Goal: Task Accomplishment & Management: Use online tool/utility

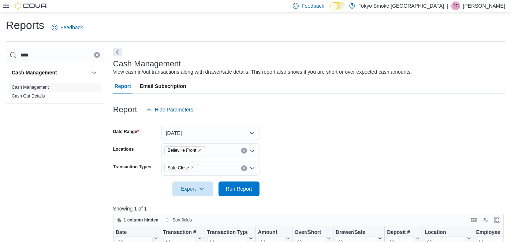
click at [4, 3] on icon at bounding box center [6, 6] width 6 height 6
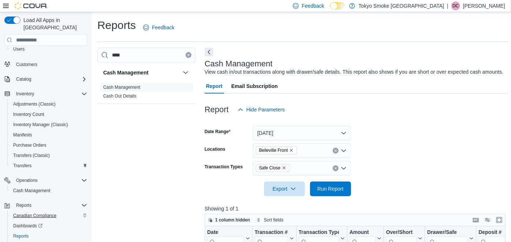
scroll to position [64, 0]
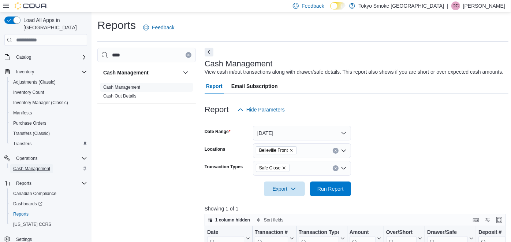
click at [32, 164] on span "Cash Management" at bounding box center [31, 168] width 37 height 9
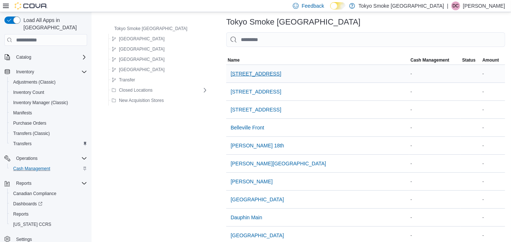
scroll to position [41, 0]
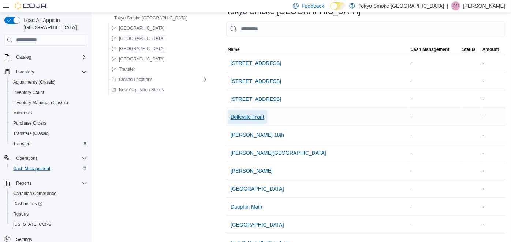
click at [231, 118] on span "Belleville Front" at bounding box center [248, 116] width 34 height 7
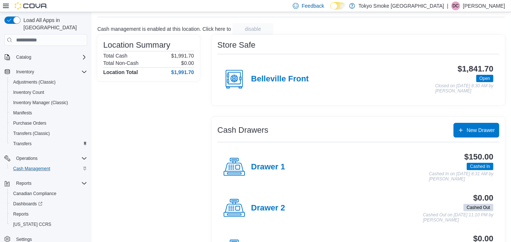
scroll to position [76, 0]
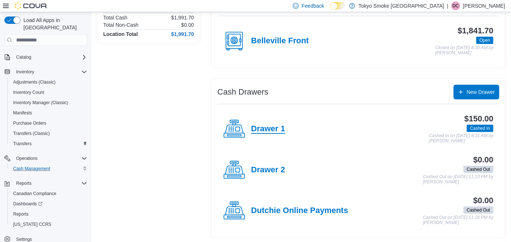
click at [274, 128] on h4 "Drawer 1" at bounding box center [268, 129] width 34 height 10
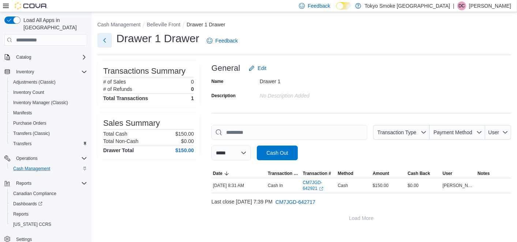
click at [108, 43] on button "Next" at bounding box center [104, 40] width 15 height 15
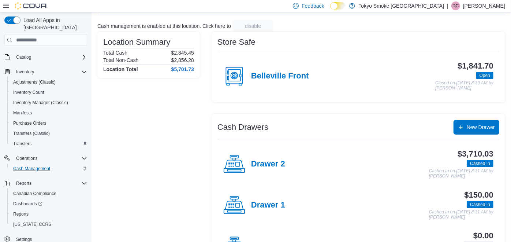
scroll to position [76, 0]
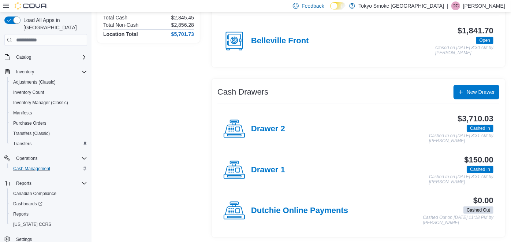
click at [270, 163] on div "Drawer 1" at bounding box center [254, 170] width 62 height 22
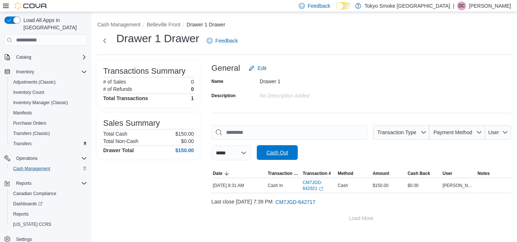
click at [288, 152] on span "Cash Out" at bounding box center [278, 152] width 22 height 7
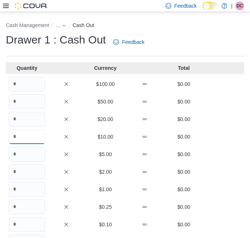
click at [31, 134] on input "Quantity" at bounding box center [27, 137] width 36 height 15
type input "*"
type input "**"
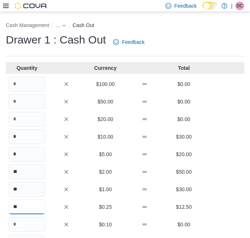
type input "**"
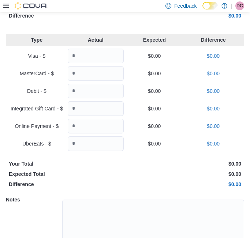
scroll to position [328, 0]
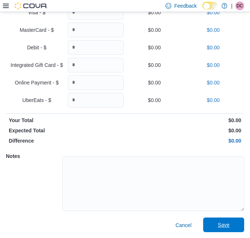
type input "**"
click at [230, 222] on span "Save" at bounding box center [224, 225] width 12 height 7
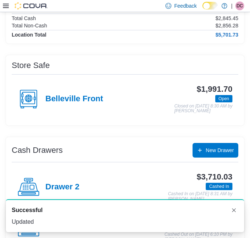
scroll to position [122, 0]
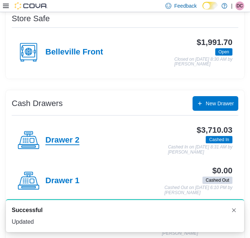
click at [78, 141] on h4 "Drawer 2" at bounding box center [62, 141] width 34 height 10
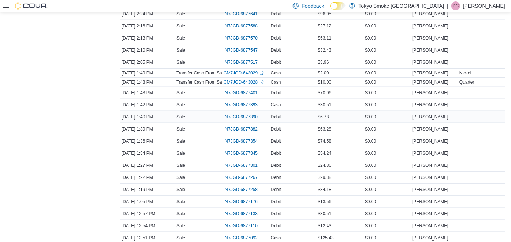
scroll to position [529, 0]
